Goal: Information Seeking & Learning: Learn about a topic

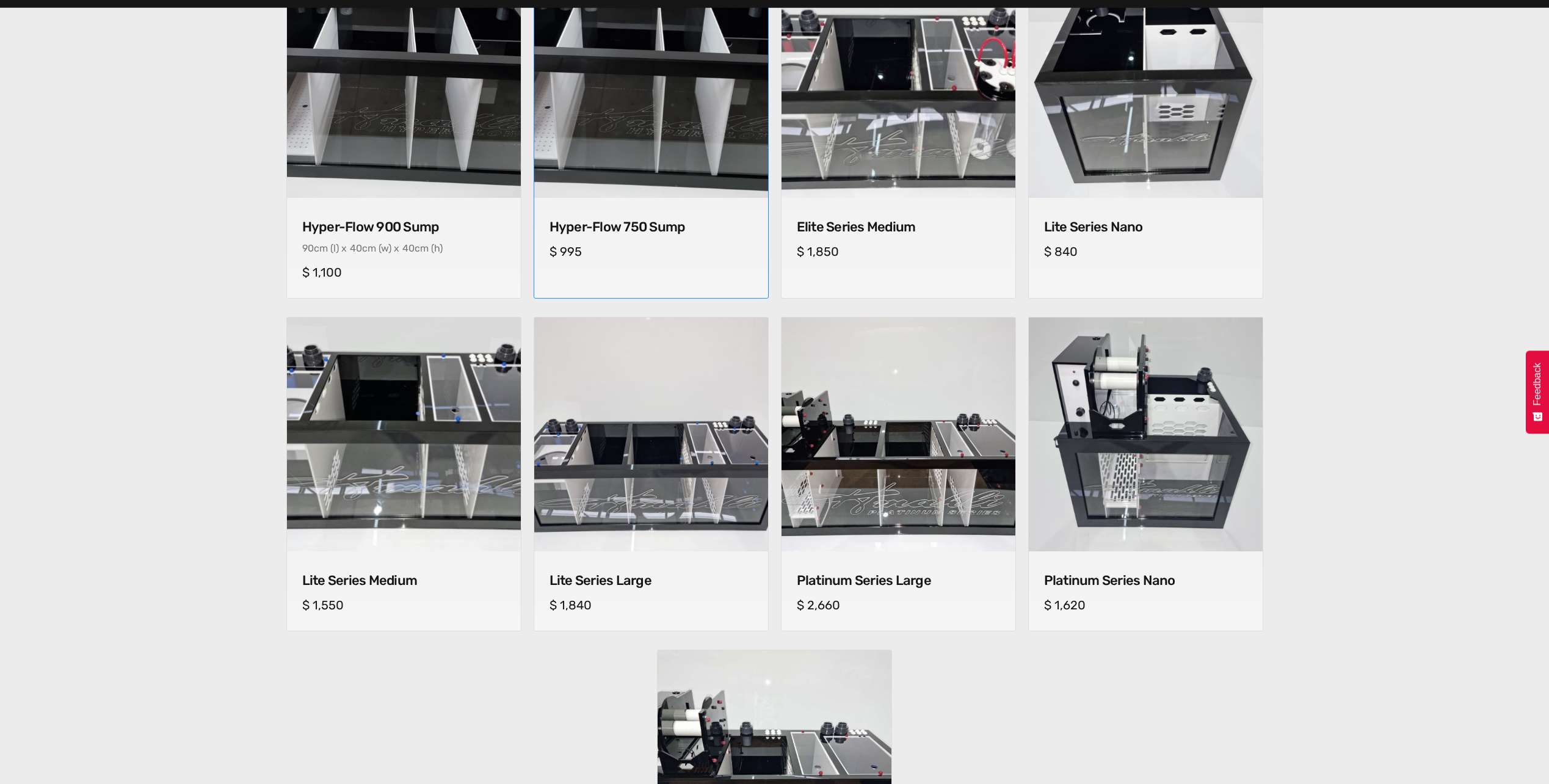
scroll to position [672, 0]
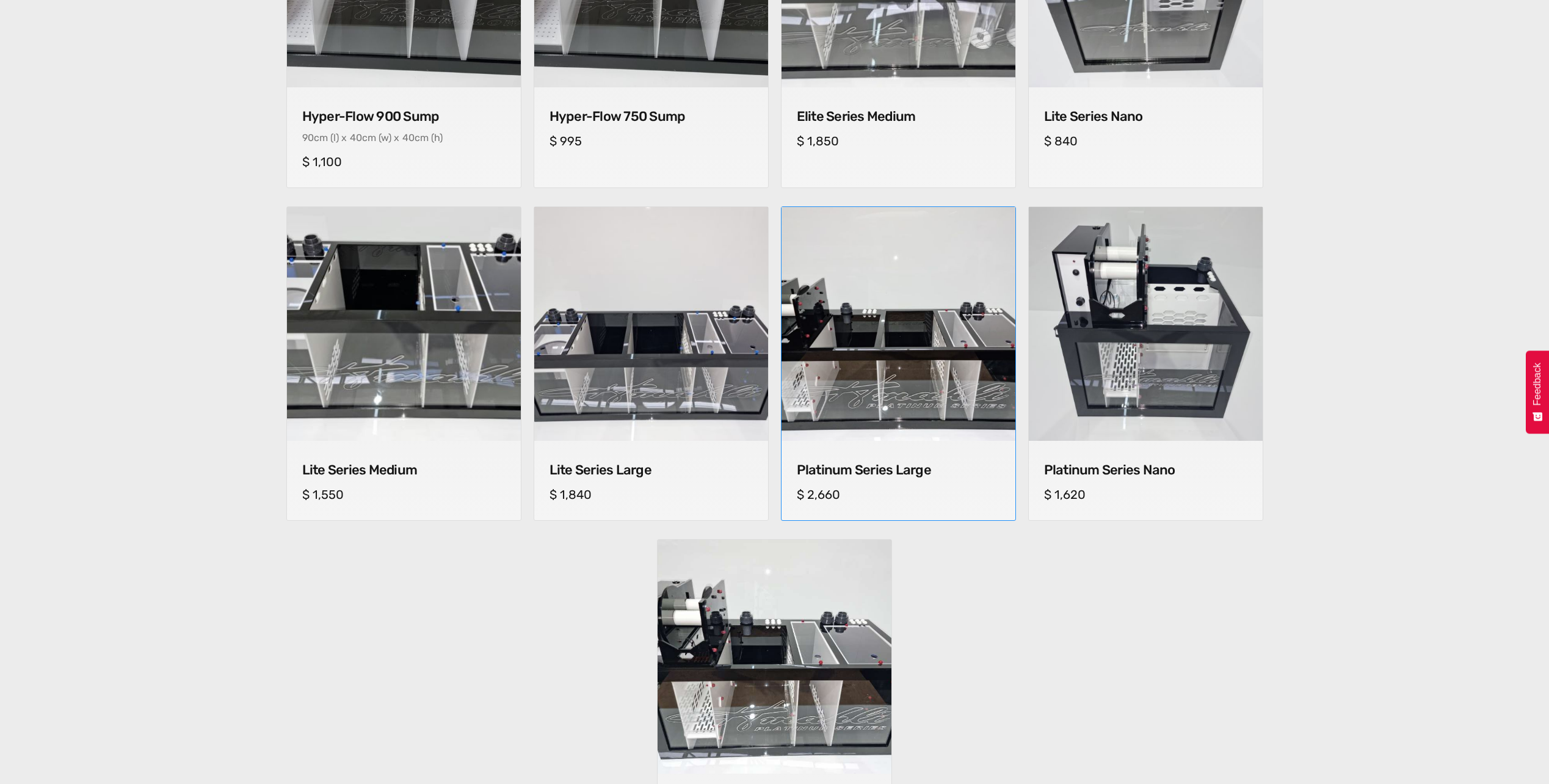
click at [827, 473] on h4 "Platinum Series Large" at bounding box center [898, 470] width 203 height 16
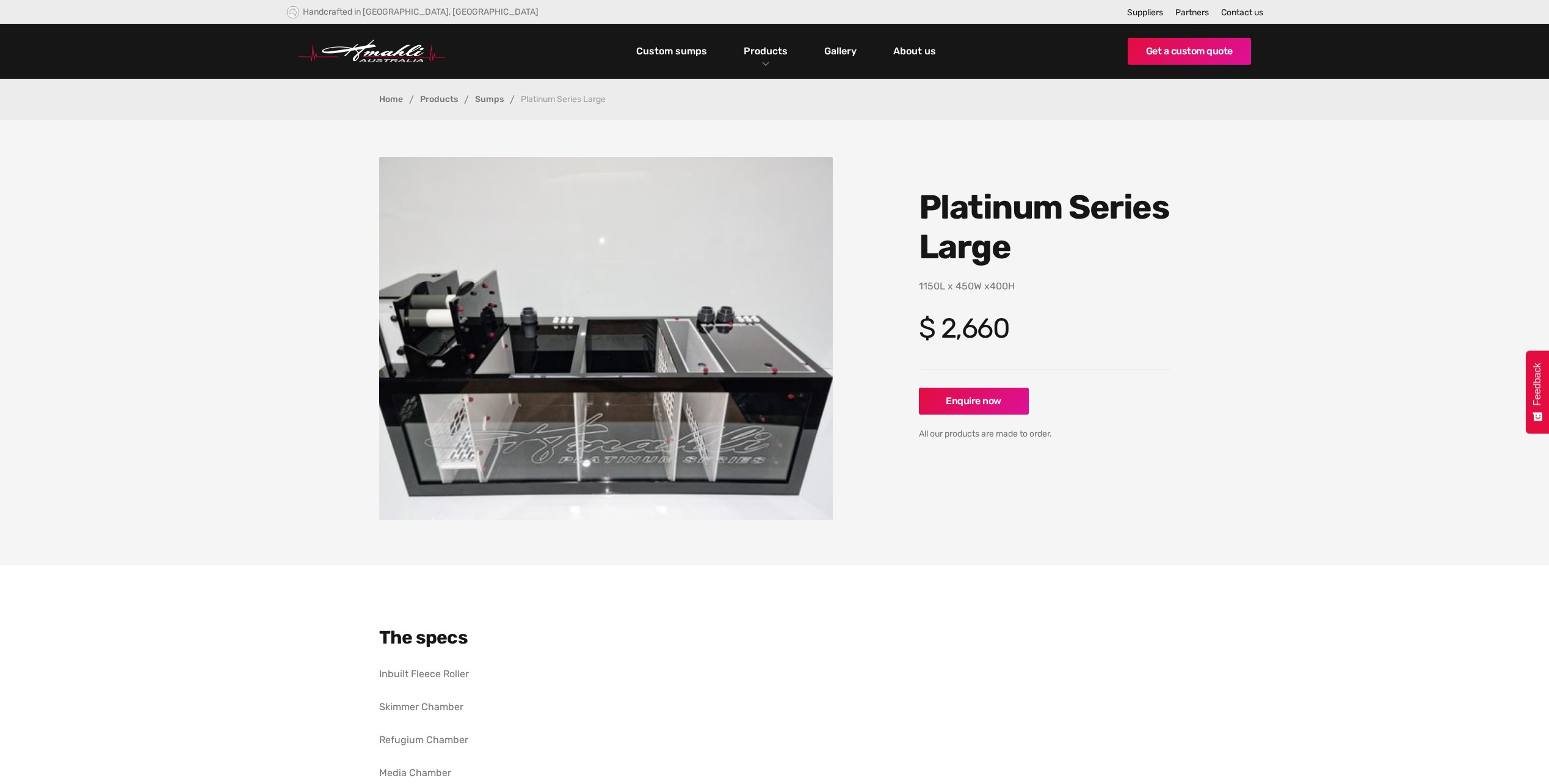
click at [562, 341] on img "open lightbox" at bounding box center [607, 339] width 454 height 363
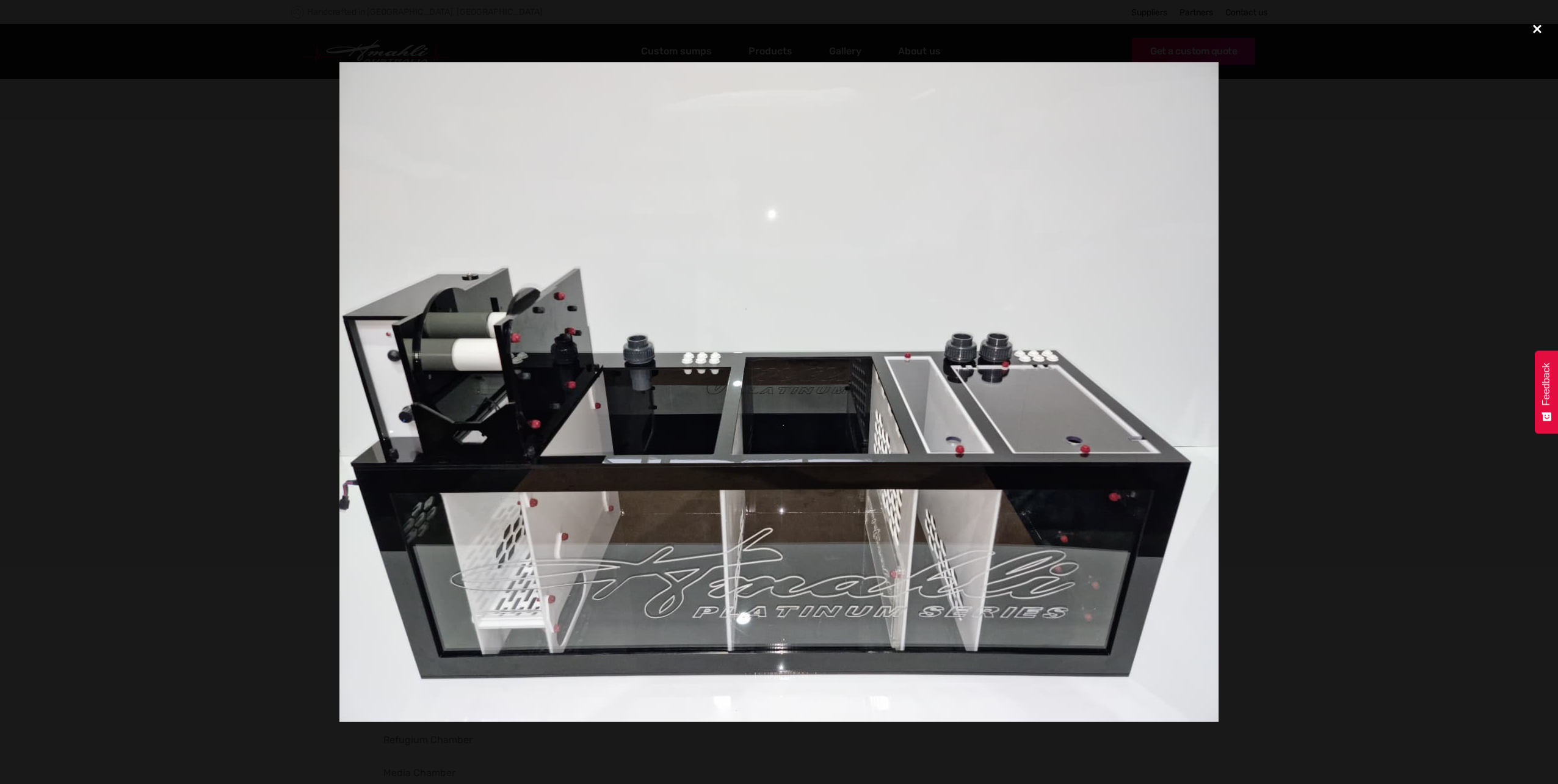
click at [1538, 27] on div "close lightbox" at bounding box center [1537, 29] width 41 height 27
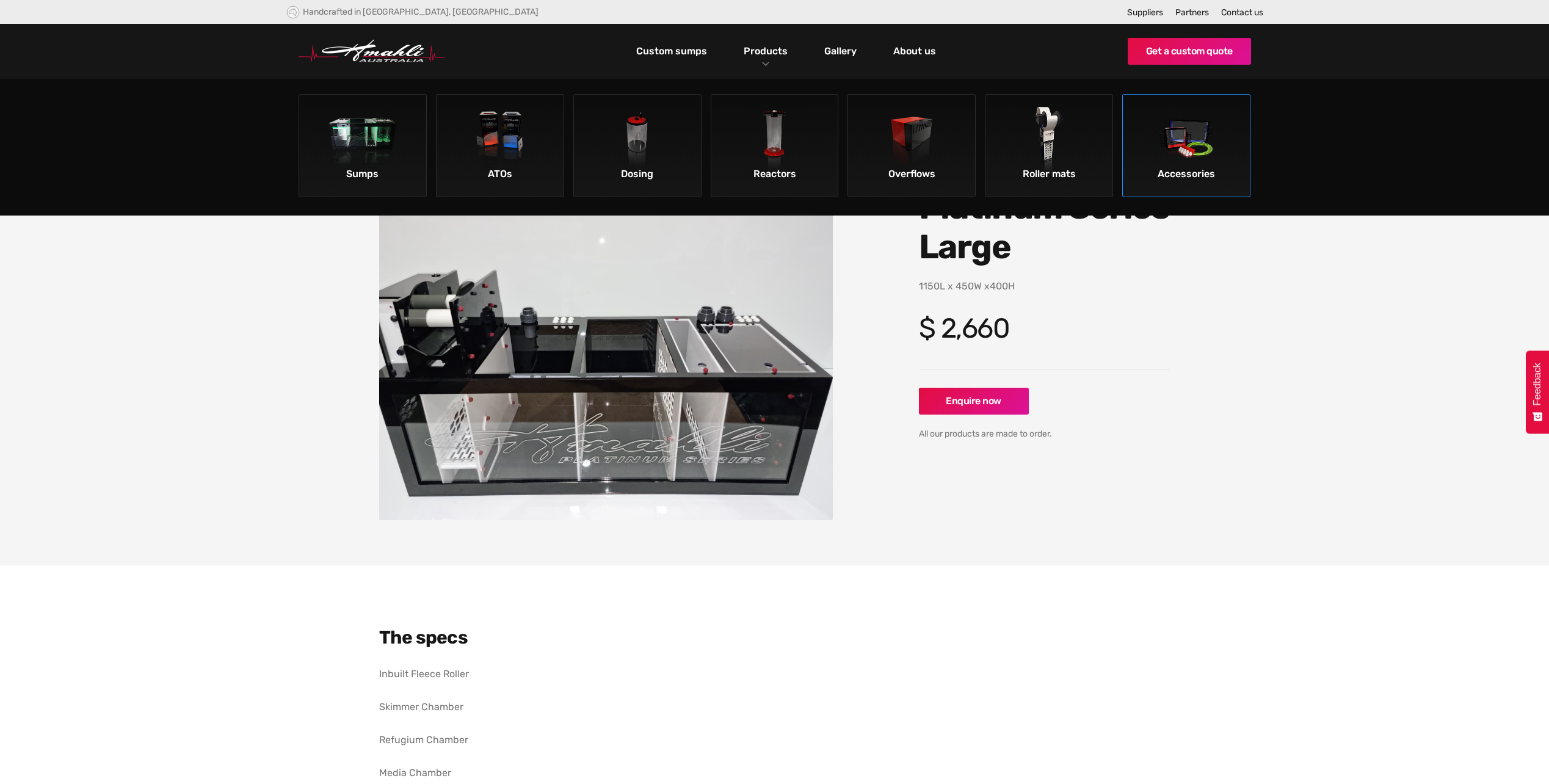
click at [1193, 163] on img at bounding box center [1186, 141] width 69 height 69
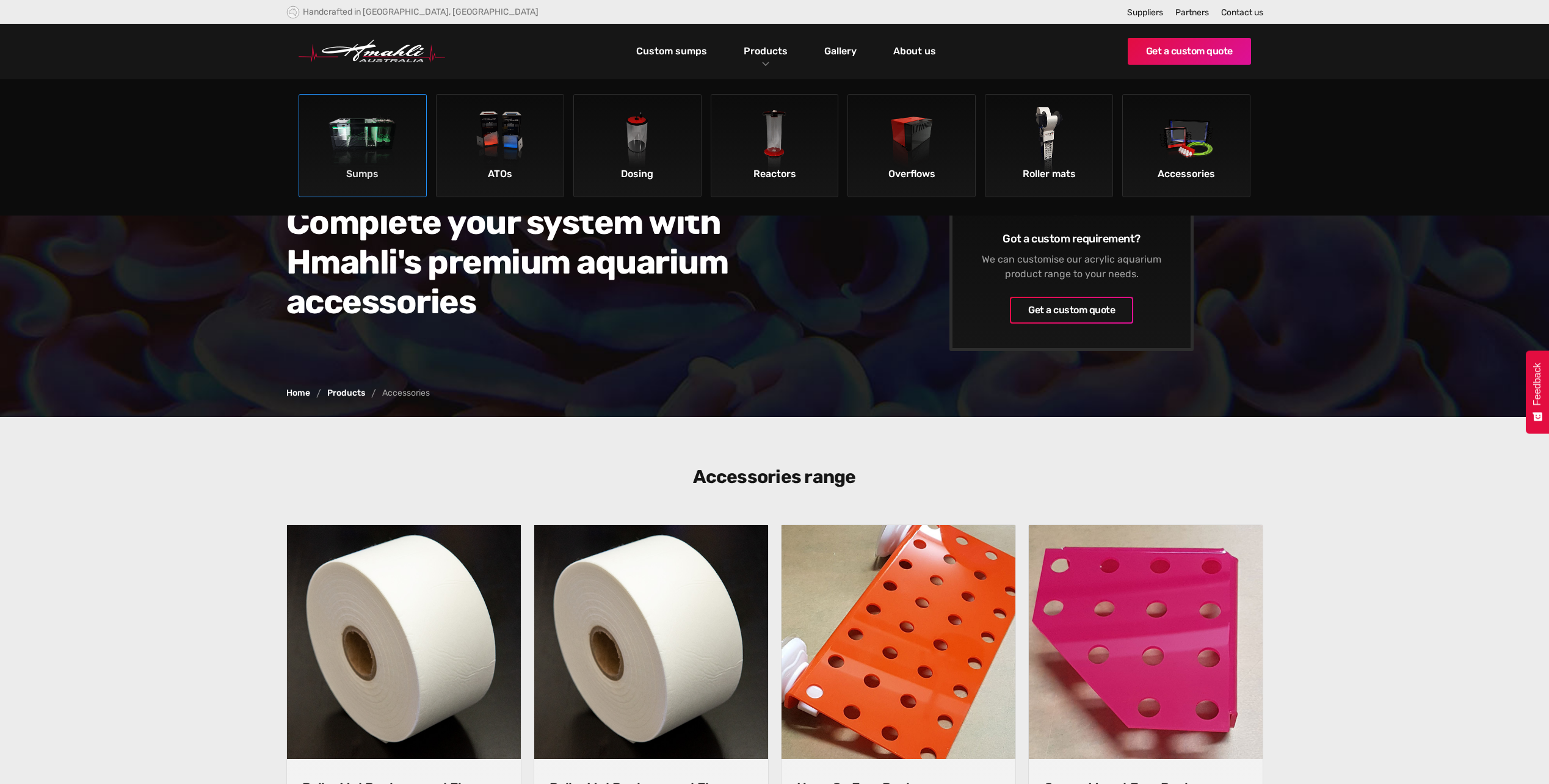
click at [369, 168] on div "Sumps" at bounding box center [363, 174] width 121 height 21
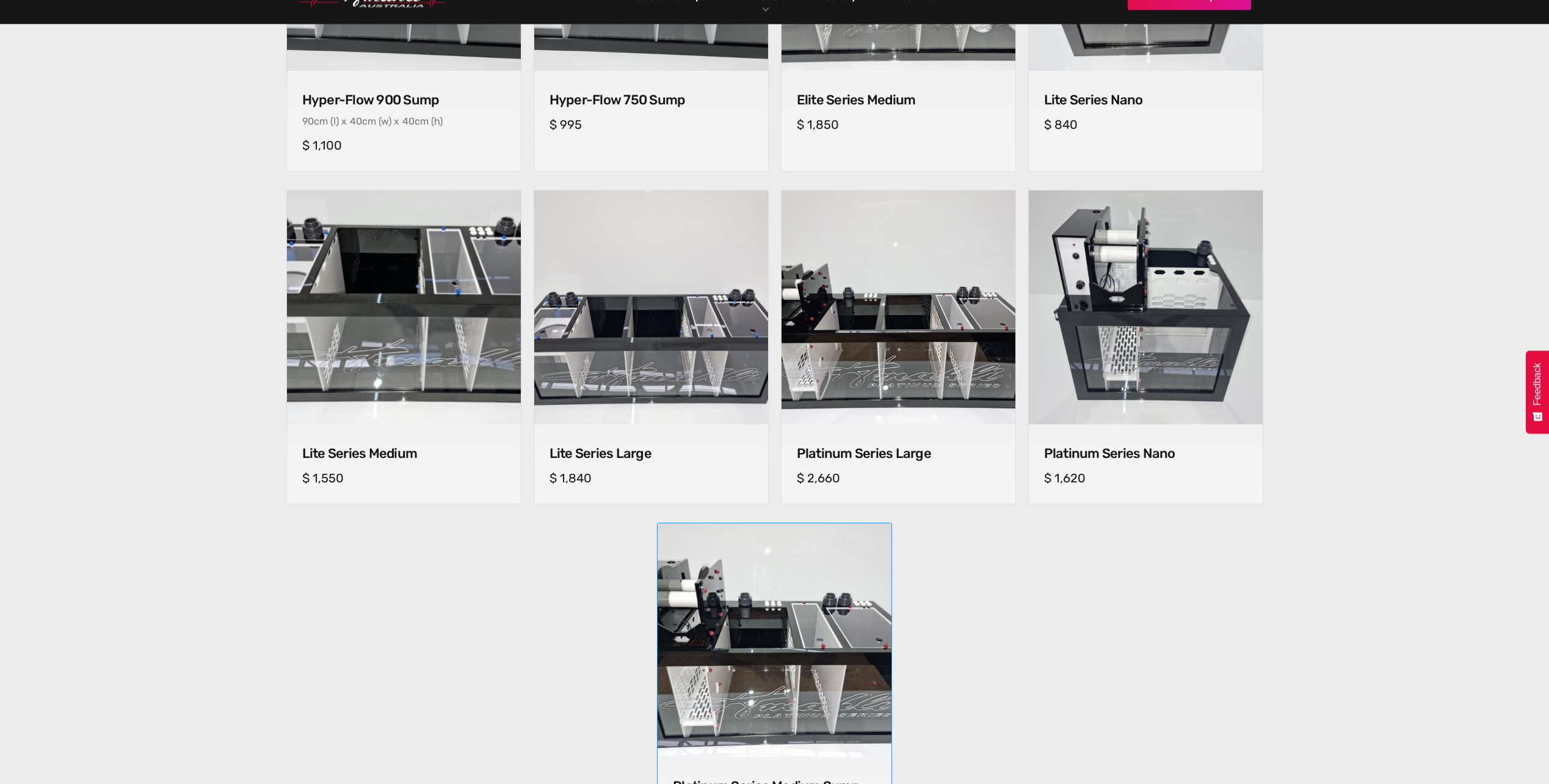
scroll to position [672, 0]
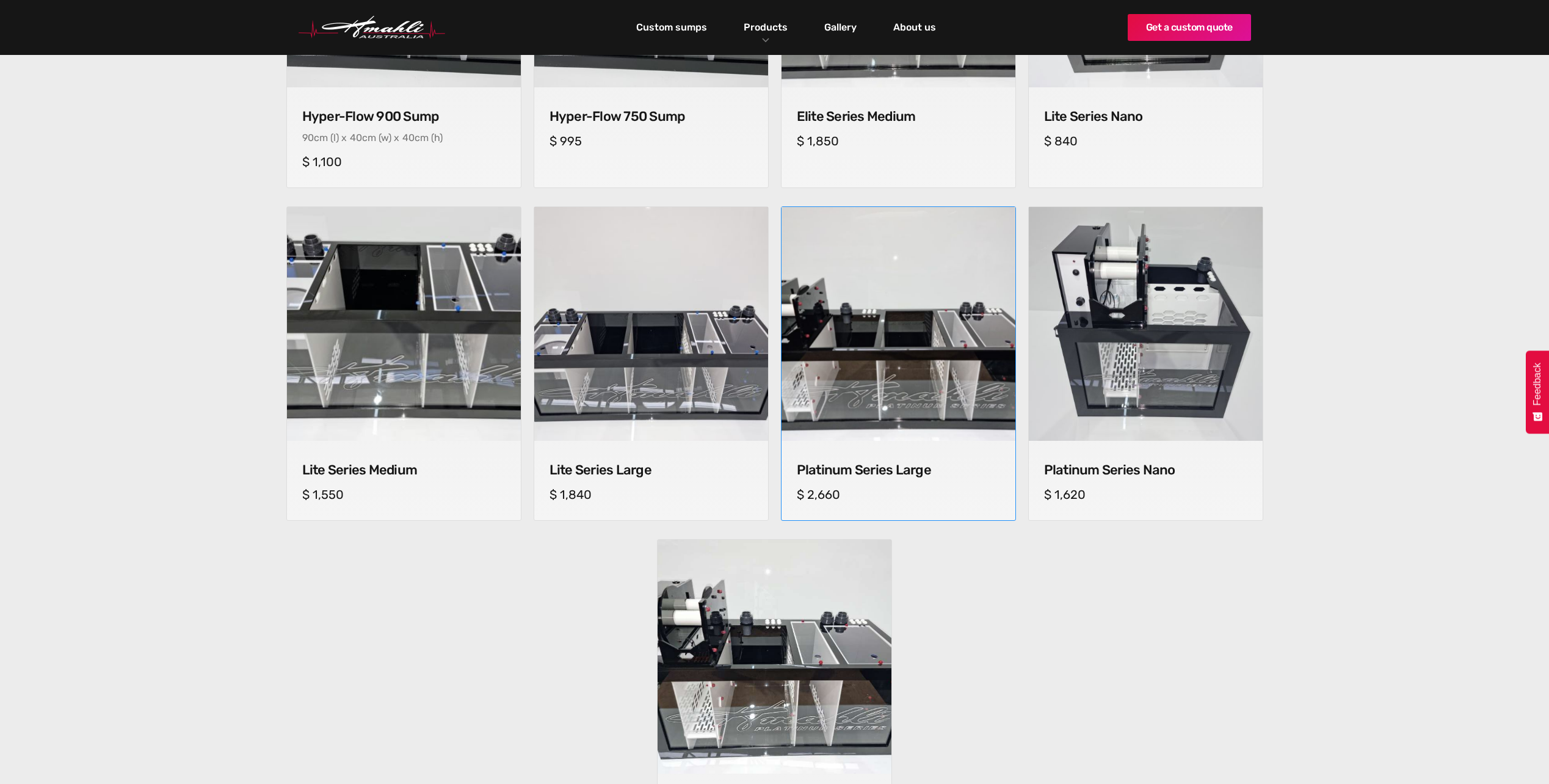
click at [886, 361] on img at bounding box center [898, 324] width 245 height 245
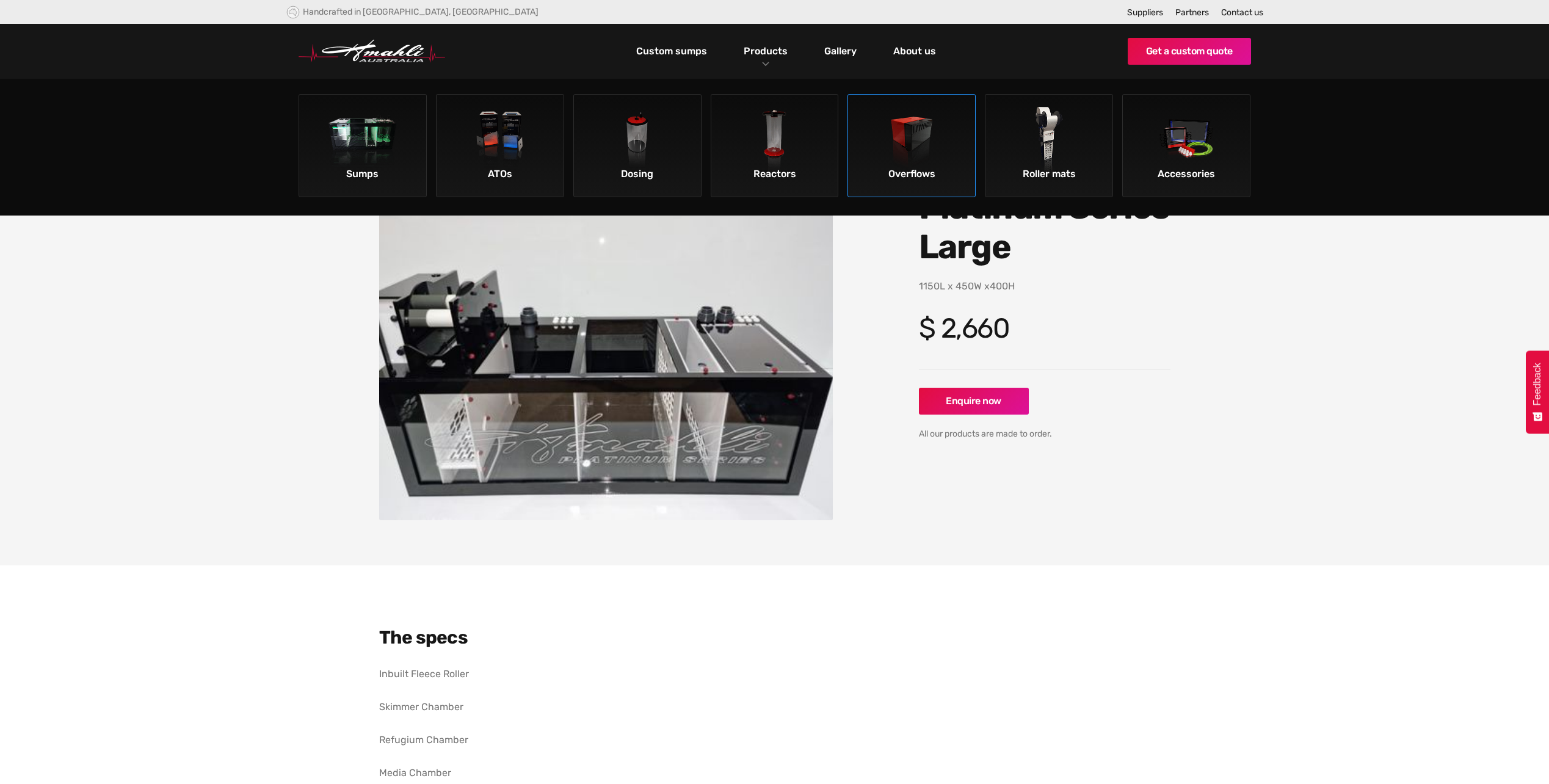
click at [914, 149] on img at bounding box center [912, 141] width 69 height 69
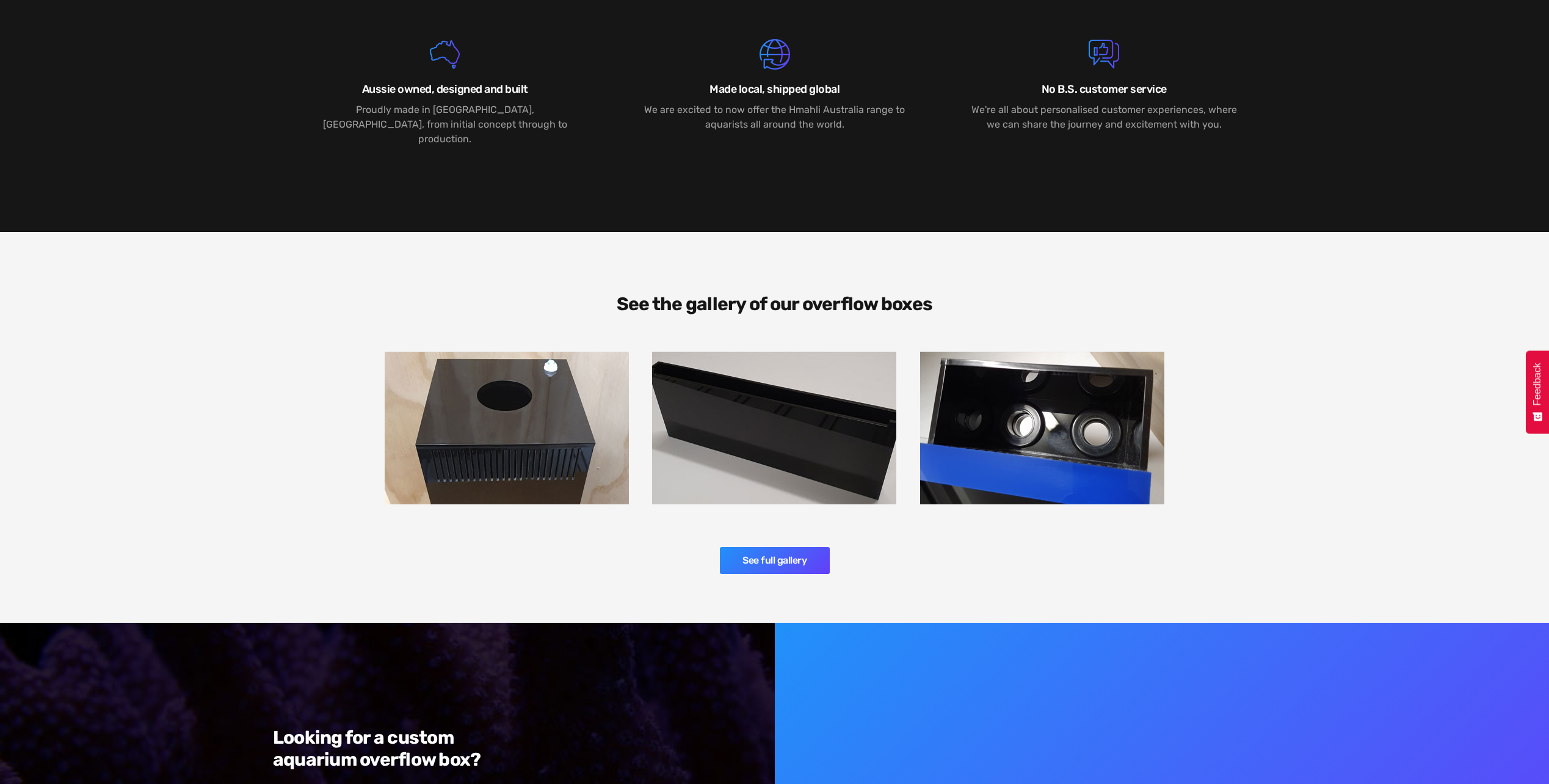
scroll to position [1710, 0]
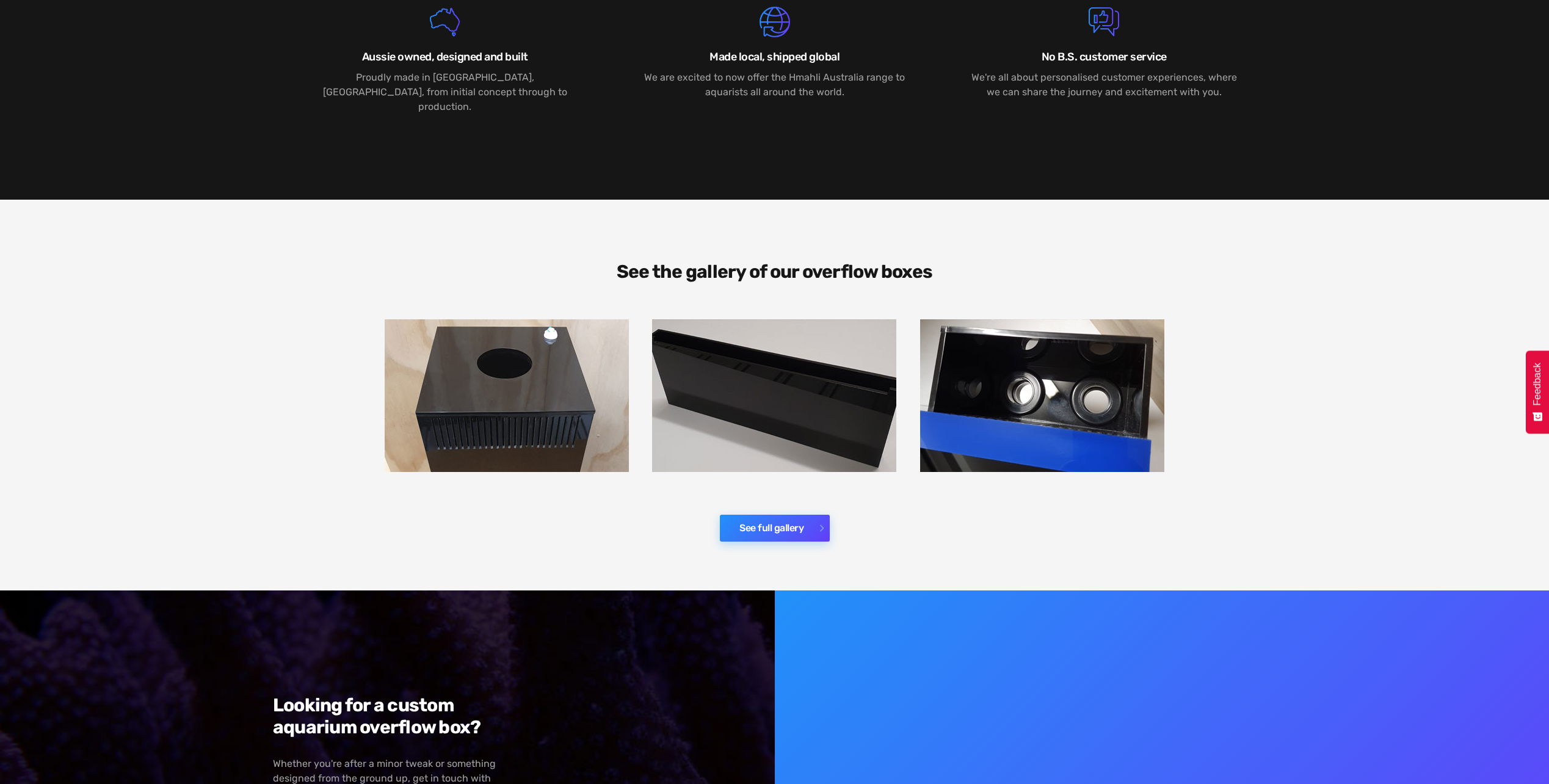
click at [751, 515] on link "See full gallery" at bounding box center [775, 528] width 110 height 27
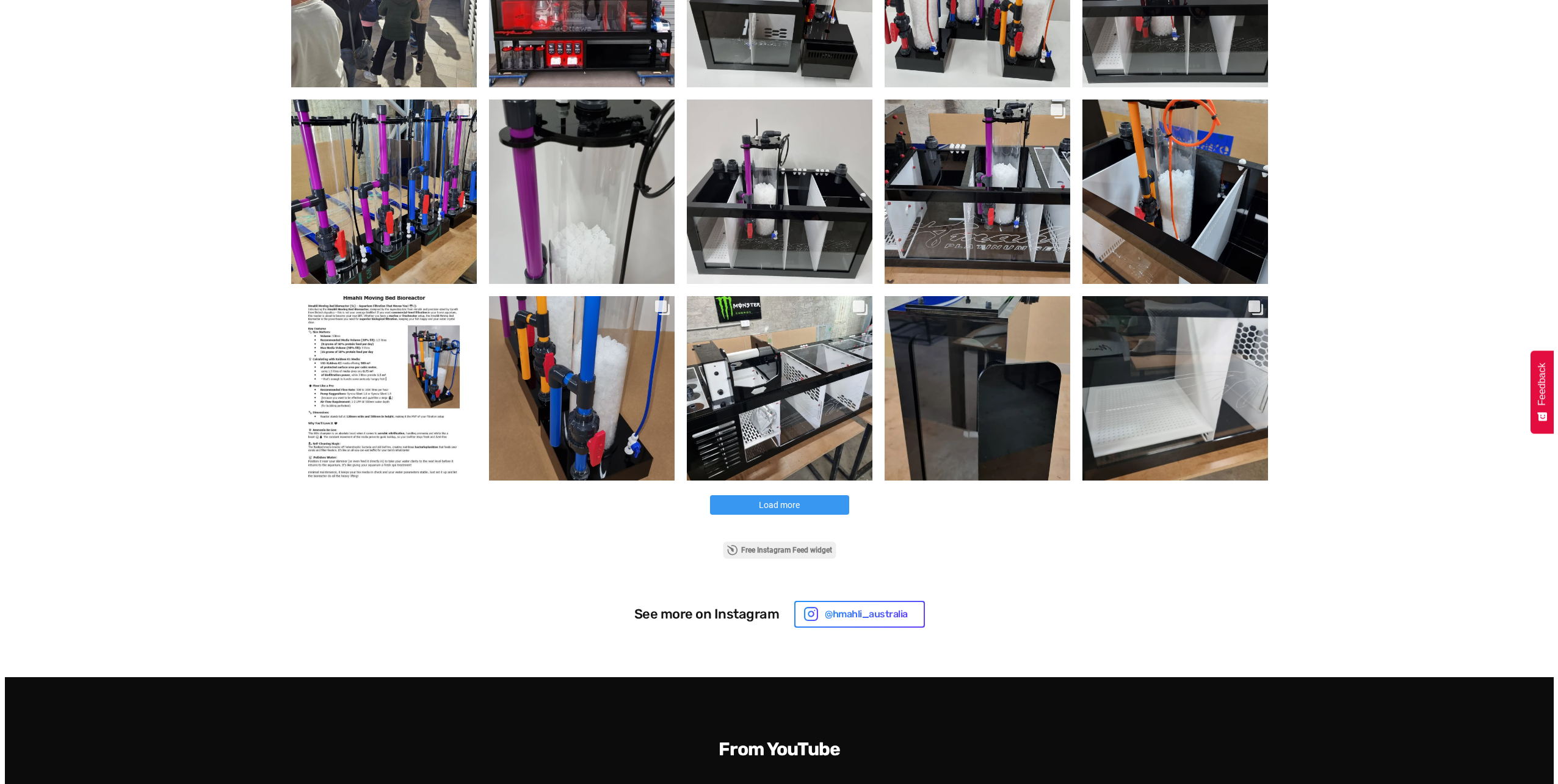
scroll to position [550, 0]
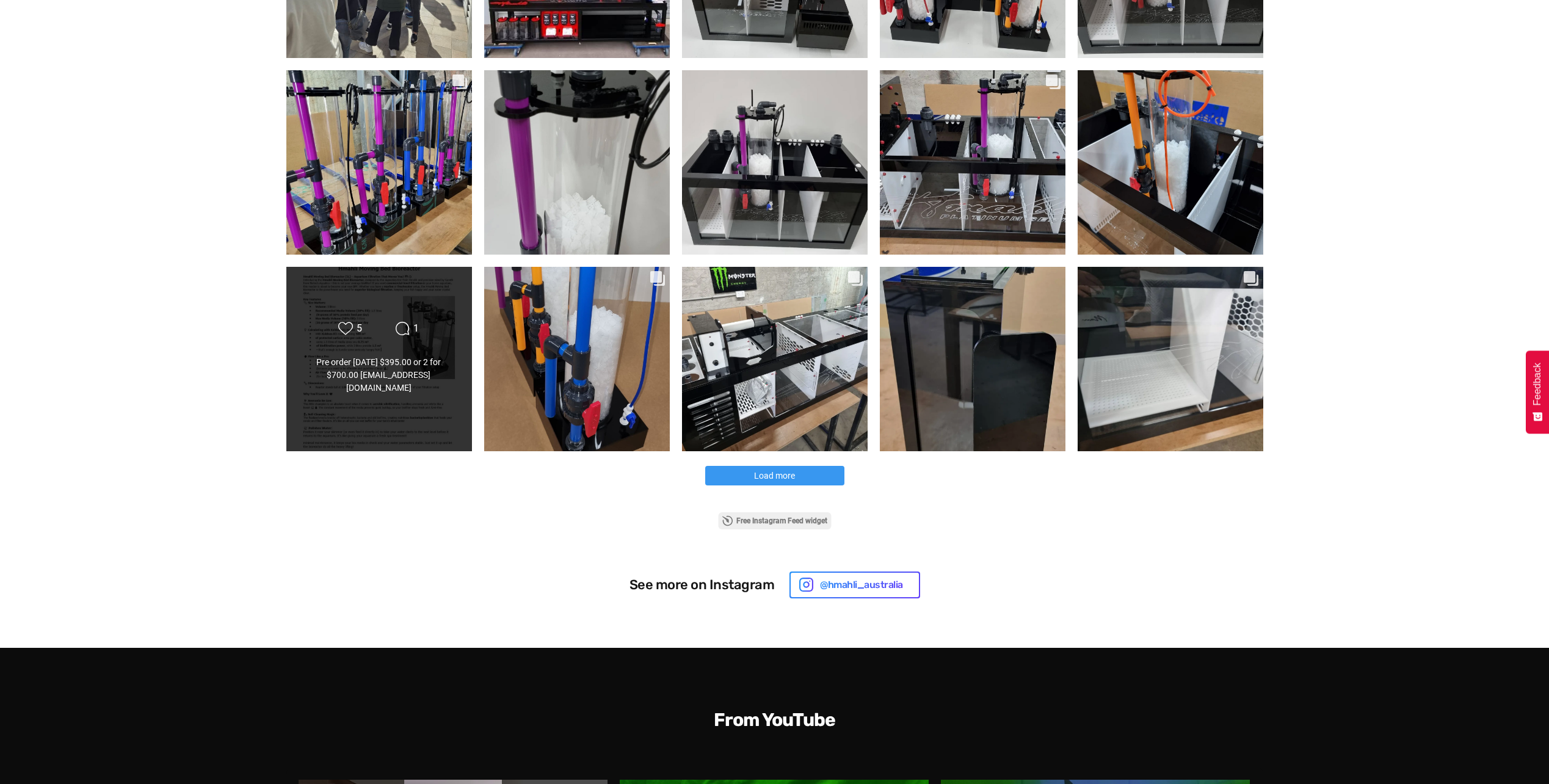
click at [361, 353] on div "Likes Count 5 Comments Count 1 Pre order today $395.00 or 2 for $700.00 Info@hm…" at bounding box center [379, 359] width 150 height 75
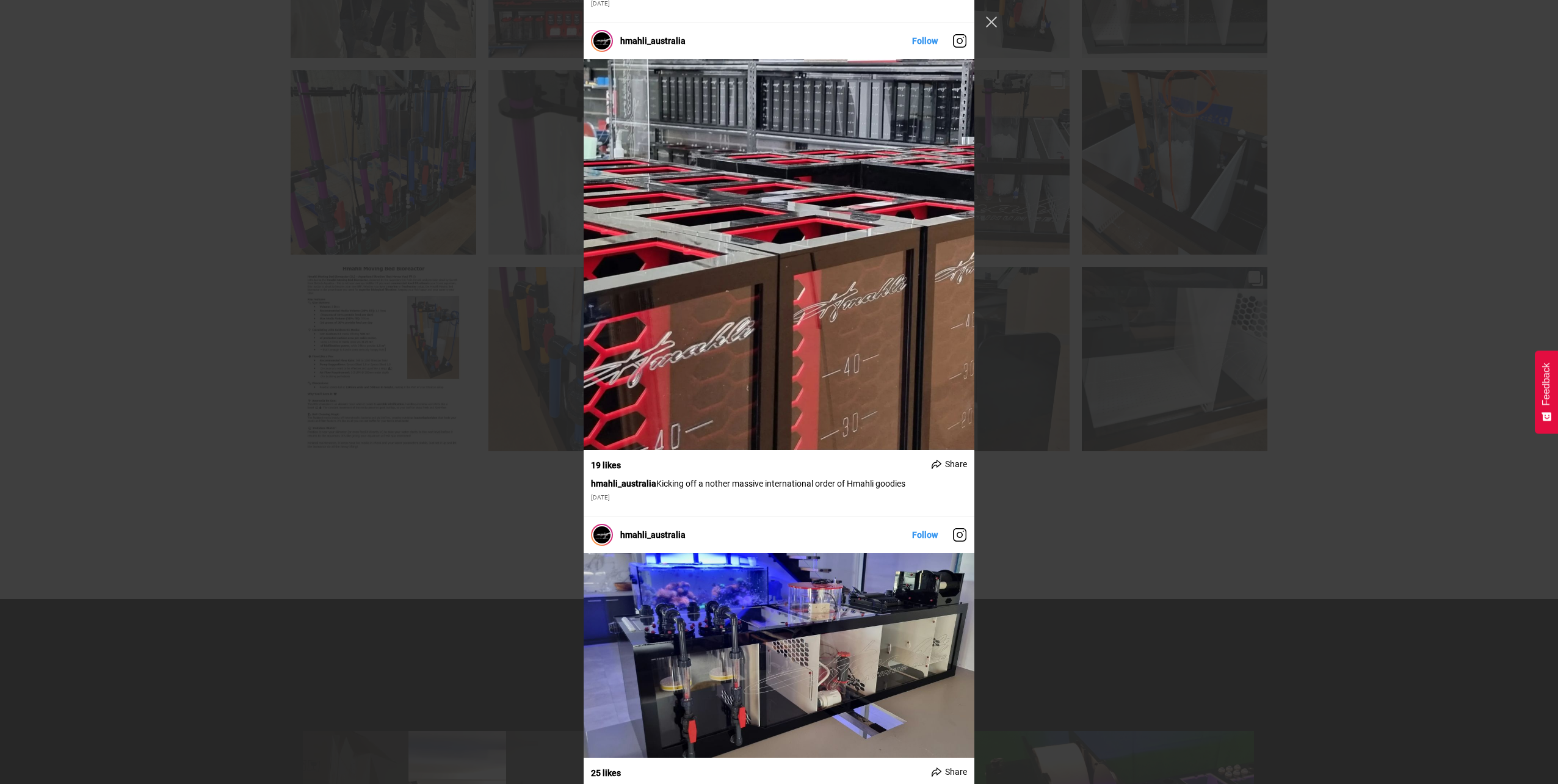
scroll to position [6166, 0]
